Goal: Check status: Check status

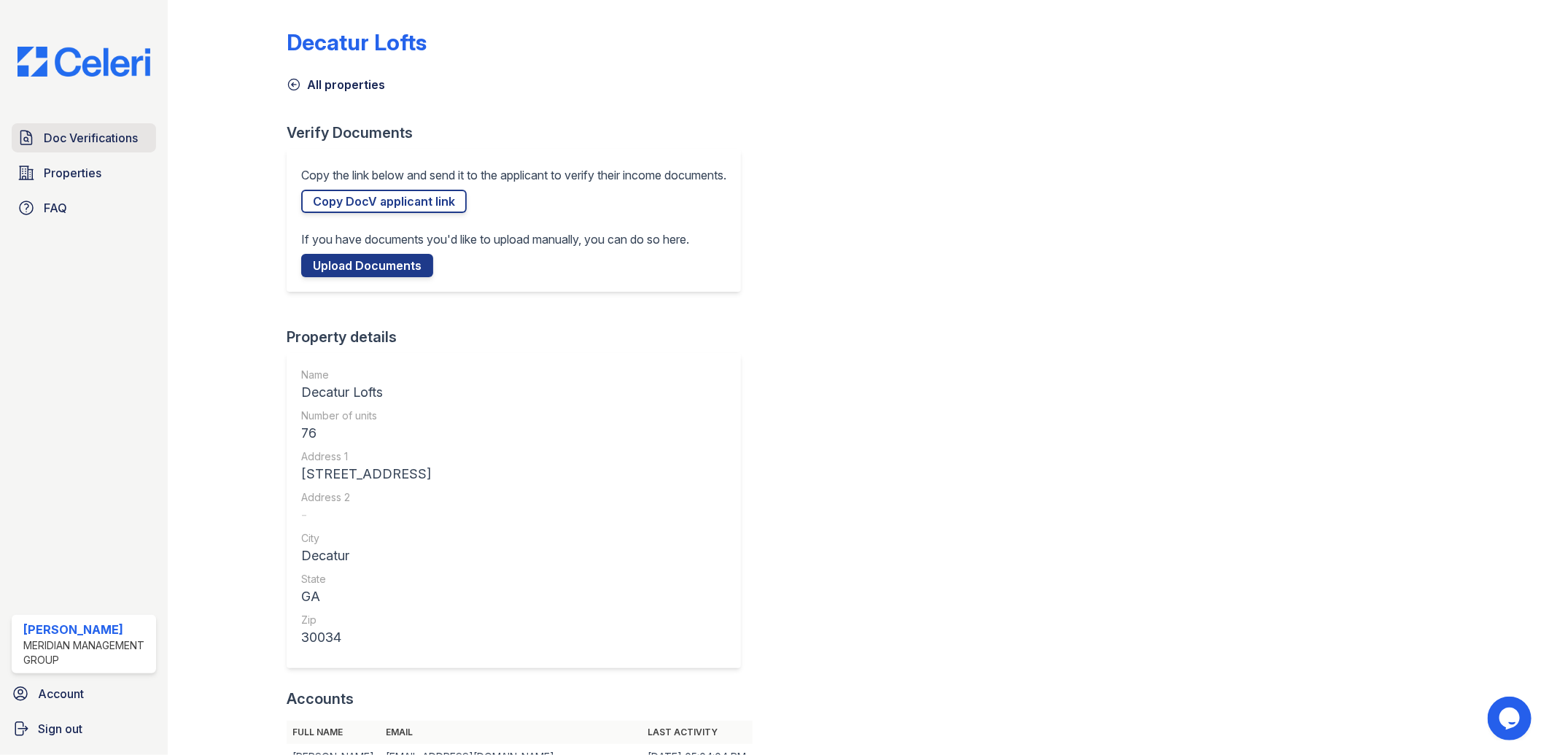
click at [77, 147] on link "Doc Verifications" at bounding box center [84, 137] width 144 height 29
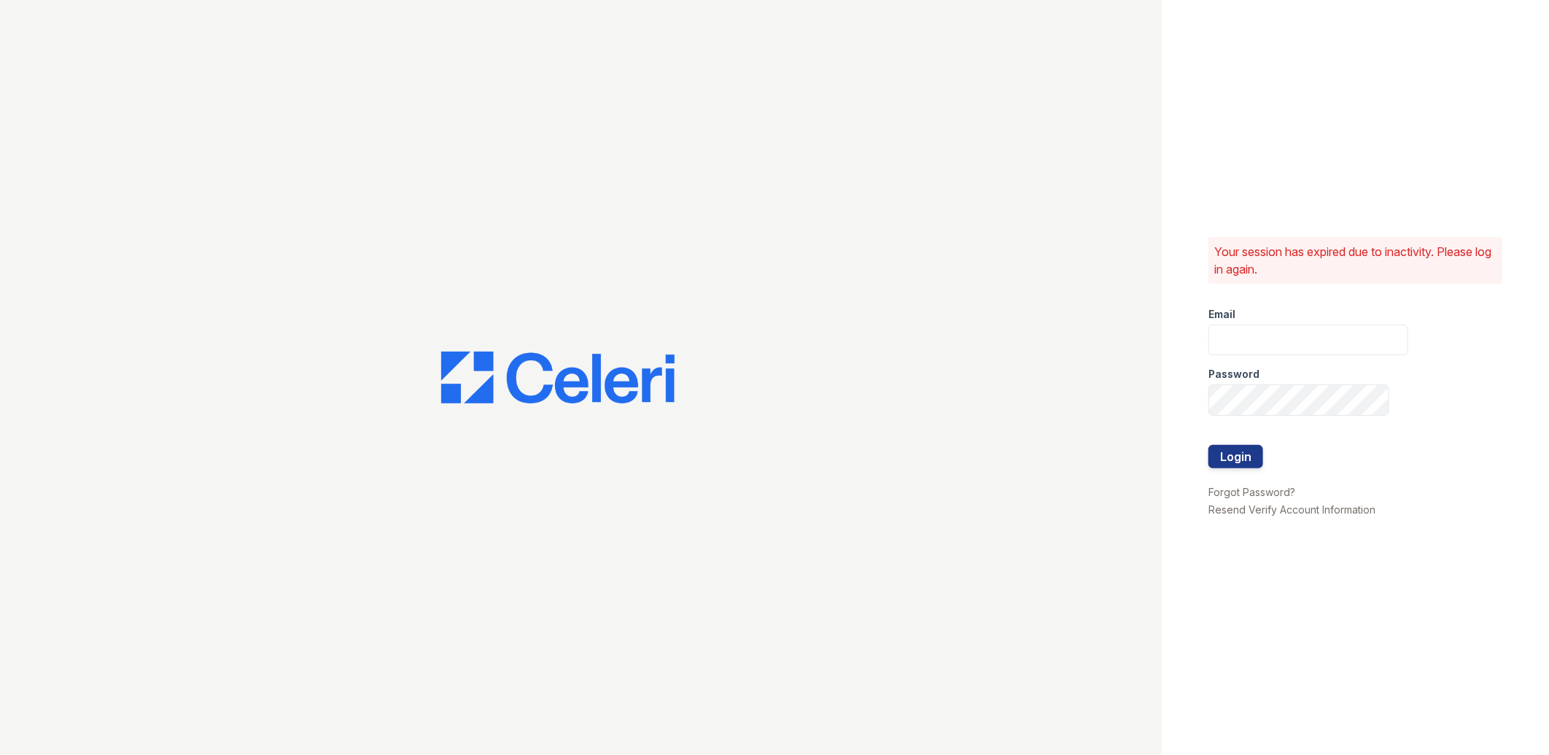
type input "[EMAIL_ADDRESS][DOMAIN_NAME]"
click at [1228, 458] on button "Login" at bounding box center [1236, 456] width 55 height 23
